Goal: Information Seeking & Learning: Learn about a topic

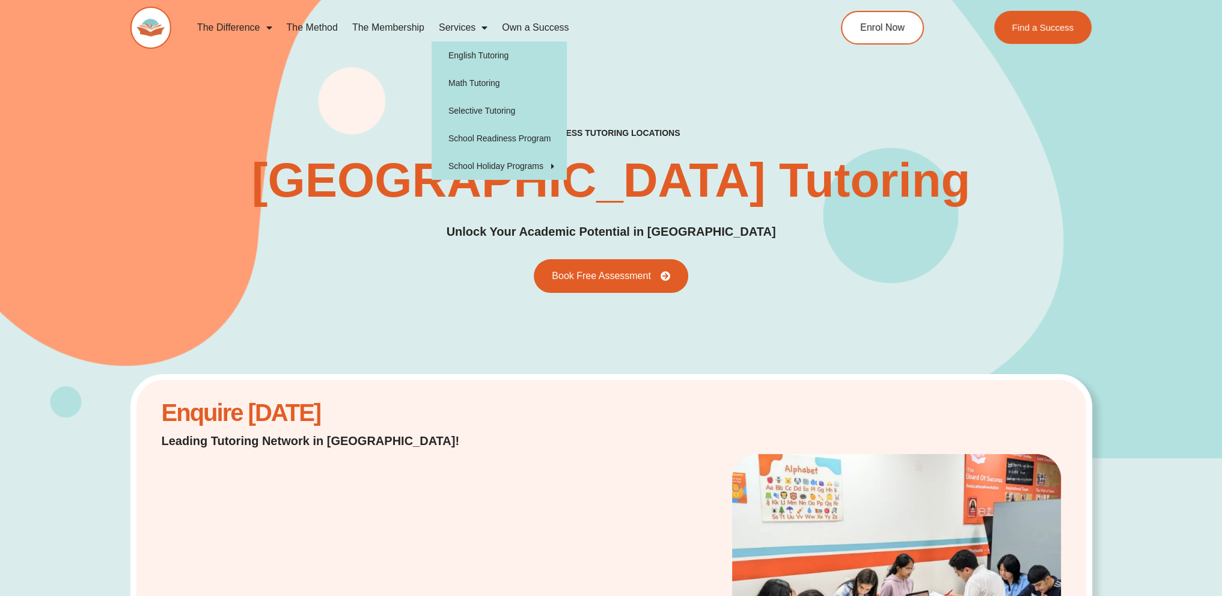
click at [465, 28] on link "Services" at bounding box center [462, 28] width 63 height 28
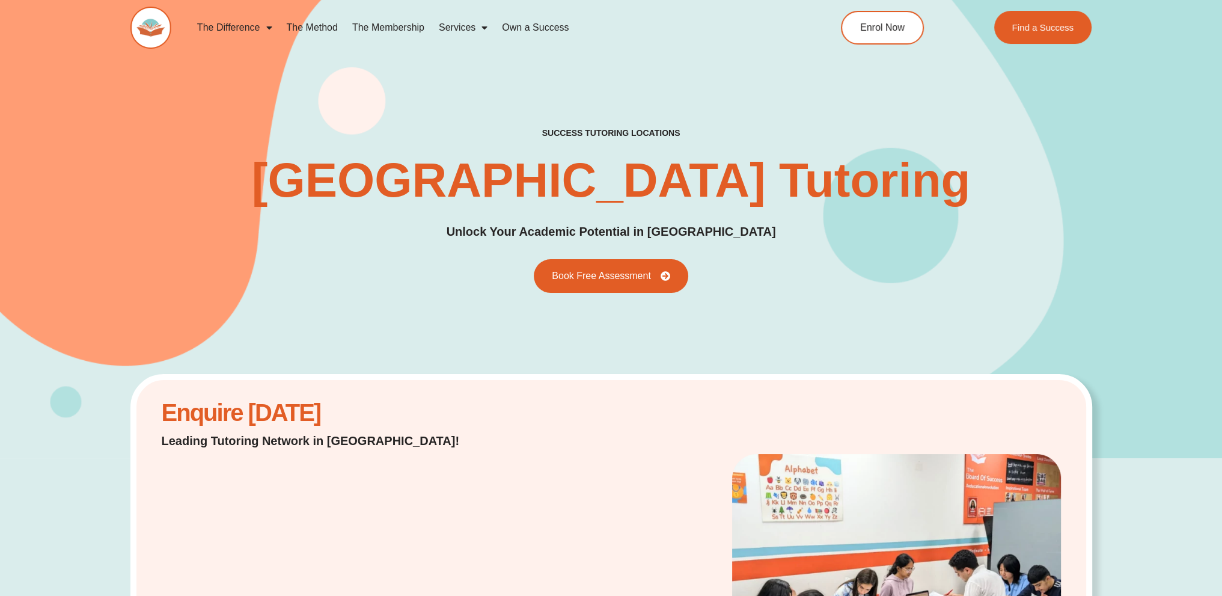
click at [465, 28] on link "Services" at bounding box center [462, 28] width 63 height 28
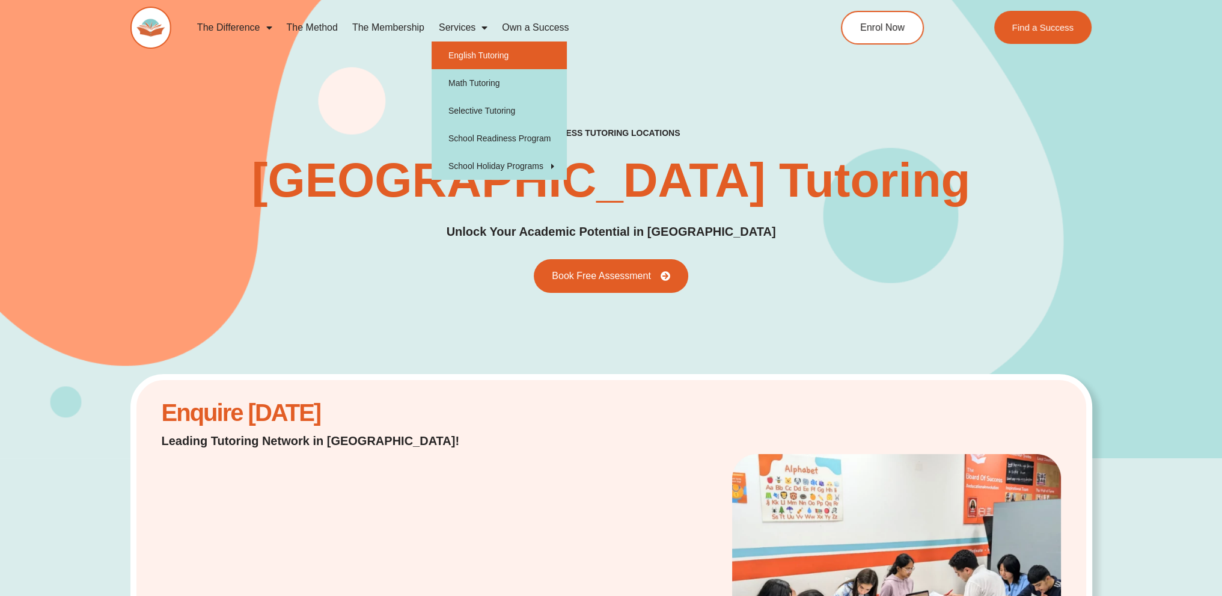
click at [469, 58] on link "English Tutoring" at bounding box center [498, 55] width 135 height 28
